Goal: Information Seeking & Learning: Check status

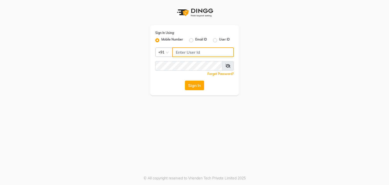
type input "9930388551"
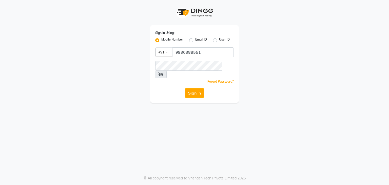
click at [194, 88] on button "Sign In" at bounding box center [194, 93] width 19 height 10
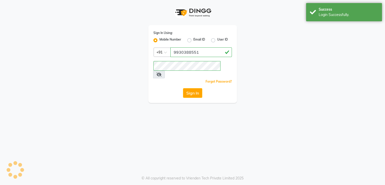
select select "5659"
select select "service"
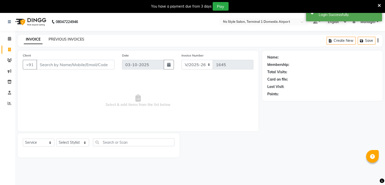
click at [54, 40] on link "PREVIOUS INVOICES" at bounding box center [67, 39] width 36 height 5
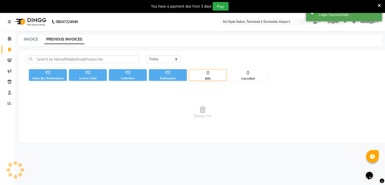
click at [167, 63] on div "[DATE] [DATE] Custom Range" at bounding box center [262, 61] width 239 height 12
click at [9, 92] on icon at bounding box center [9, 93] width 3 height 4
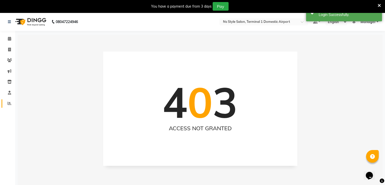
click at [10, 100] on link "Reports" at bounding box center [8, 103] width 12 height 8
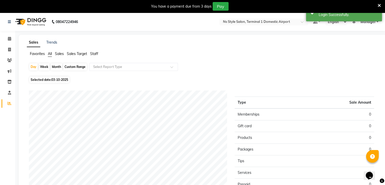
click at [94, 52] on span "Staff" at bounding box center [94, 53] width 8 height 5
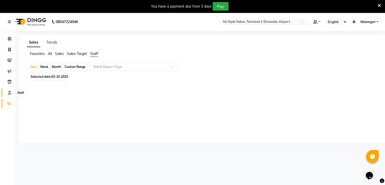
click at [9, 93] on icon at bounding box center [9, 93] width 3 height 4
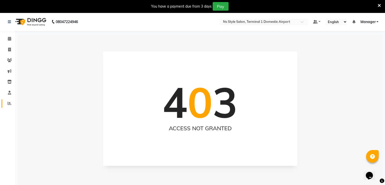
click at [9, 100] on link "Reports" at bounding box center [8, 103] width 12 height 8
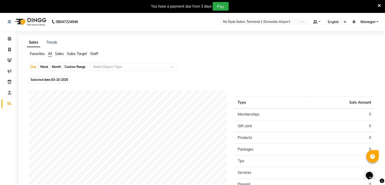
click at [95, 53] on span "Staff" at bounding box center [94, 53] width 8 height 5
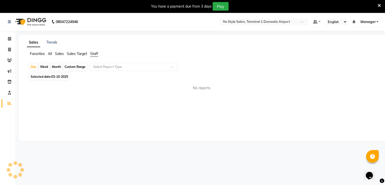
click at [86, 54] on span "Sales Target" at bounding box center [77, 53] width 20 height 5
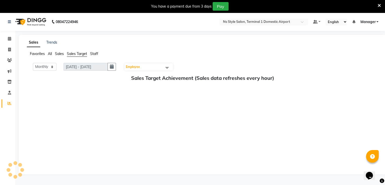
click at [55, 53] on ul "Favorites All Sales Sales Target Staff" at bounding box center [203, 54] width 352 height 6
click at [97, 52] on span "Staff" at bounding box center [94, 53] width 8 height 5
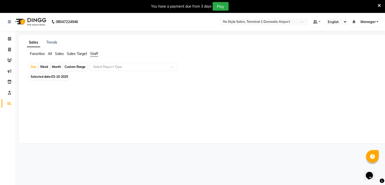
click at [55, 65] on div "Month" at bounding box center [57, 66] width 12 height 7
select select "10"
select select "2025"
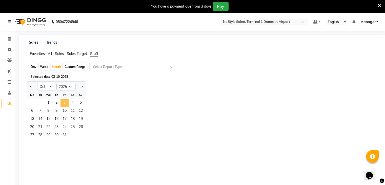
click at [64, 103] on span "3" at bounding box center [65, 103] width 8 height 8
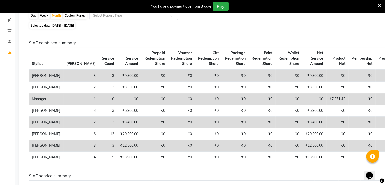
scroll to position [55, 0]
